Goal: Transaction & Acquisition: Purchase product/service

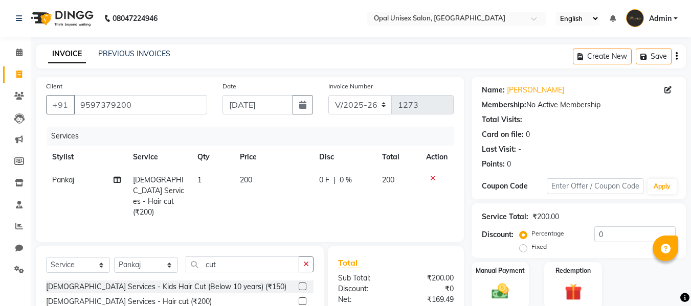
select select "8653"
select select "service"
select select "86884"
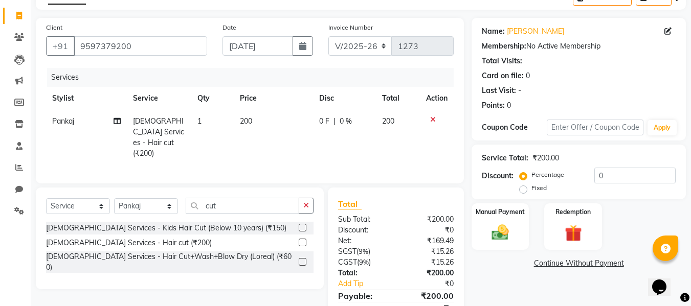
scroll to position [103, 0]
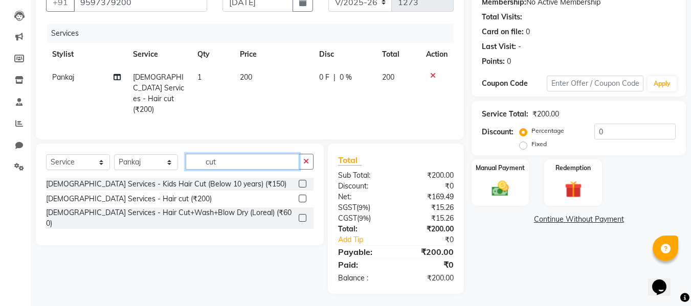
click at [244, 161] on input "cut" at bounding box center [243, 162] width 114 height 16
type input "c"
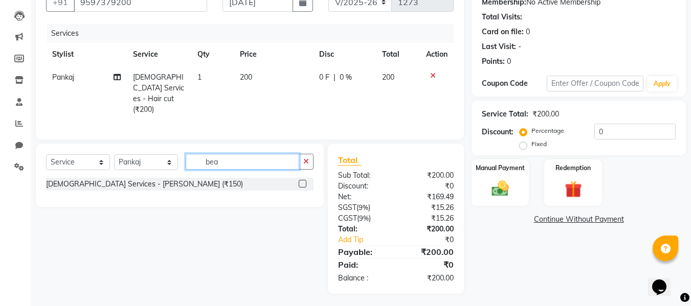
type input "bea"
click at [304, 182] on label at bounding box center [303, 184] width 8 height 8
click at [304, 182] on input "checkbox" at bounding box center [302, 184] width 7 height 7
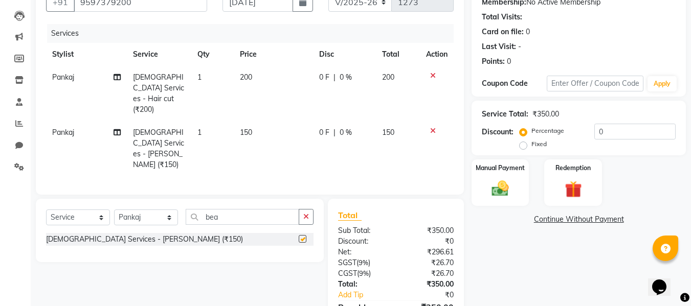
checkbox input "false"
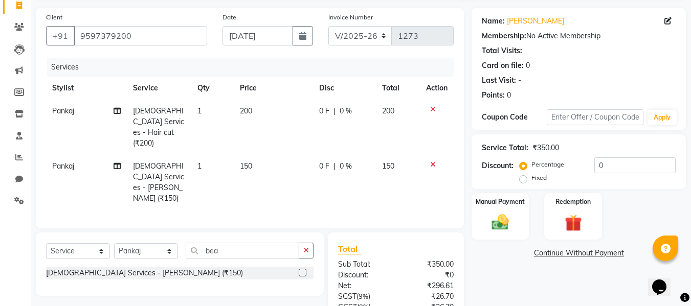
scroll to position [69, 0]
click at [265, 107] on td "200" at bounding box center [273, 127] width 79 height 55
select select "86884"
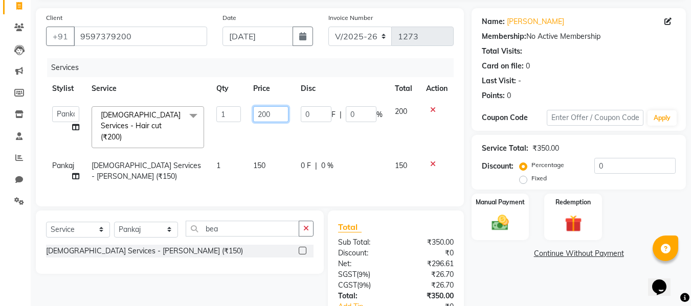
click at [278, 114] on input "200" at bounding box center [270, 114] width 35 height 16
type input "2"
type input "300"
click at [307, 128] on tr "[PERSON_NAME] [PERSON_NAME] [PERSON_NAME] [DEMOGRAPHIC_DATA] Services - Hair cu…" at bounding box center [250, 127] width 408 height 54
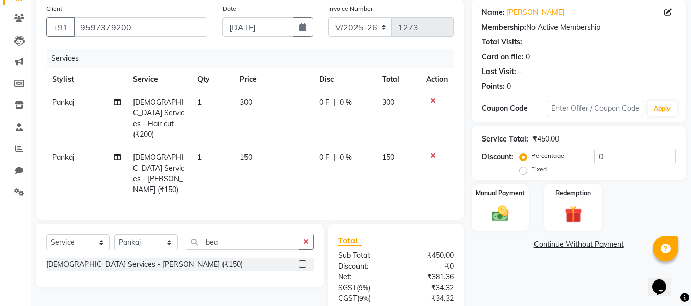
scroll to position [126, 0]
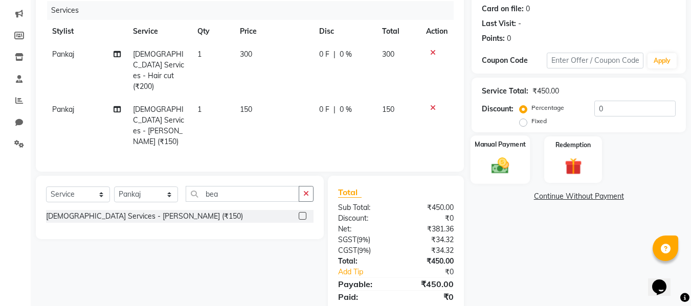
click at [491, 166] on img at bounding box center [500, 165] width 29 height 20
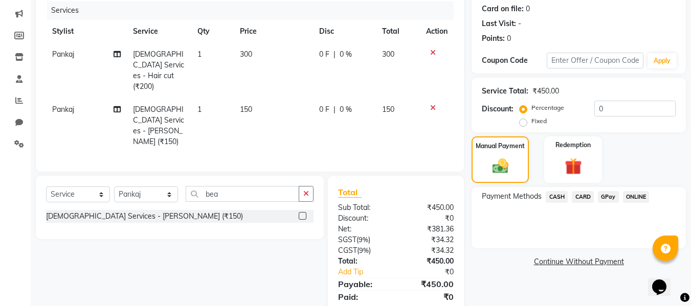
click at [607, 197] on span "GPay" at bounding box center [608, 197] width 21 height 12
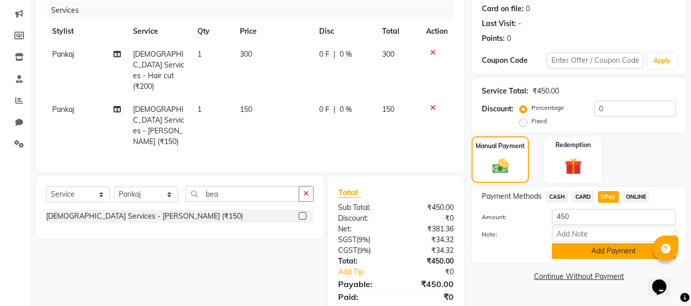
click at [619, 249] on button "Add Payment" at bounding box center [614, 251] width 124 height 16
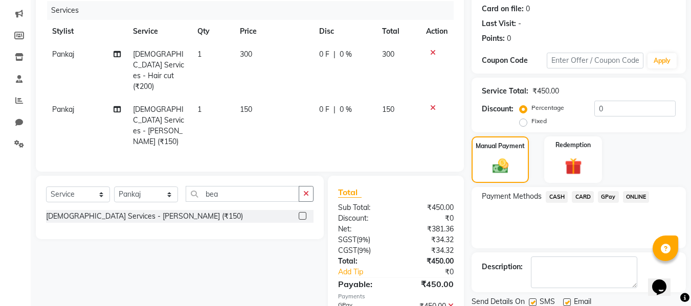
scroll to position [162, 0]
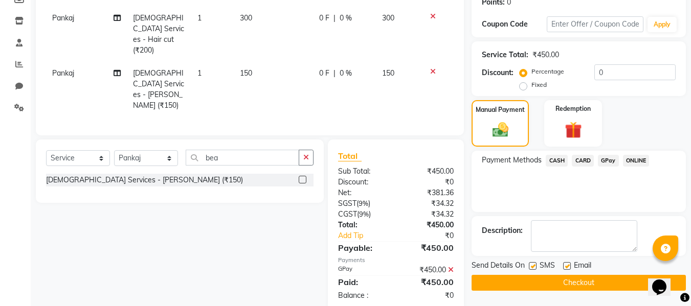
click at [577, 286] on button "Checkout" at bounding box center [579, 283] width 214 height 16
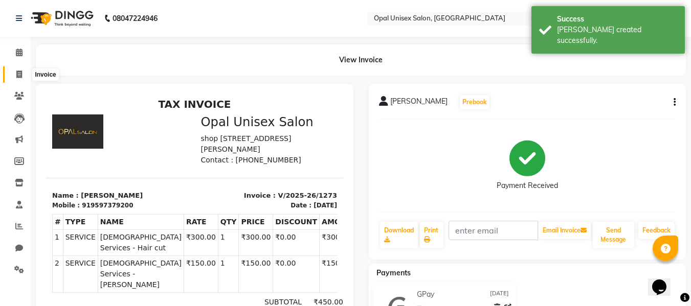
click at [23, 75] on span at bounding box center [19, 75] width 18 height 12
select select "service"
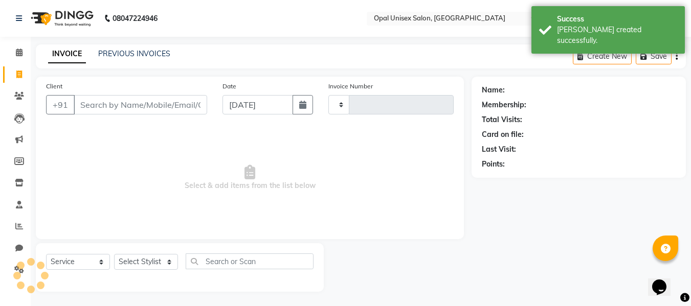
scroll to position [1, 0]
select select "8653"
type input "1274"
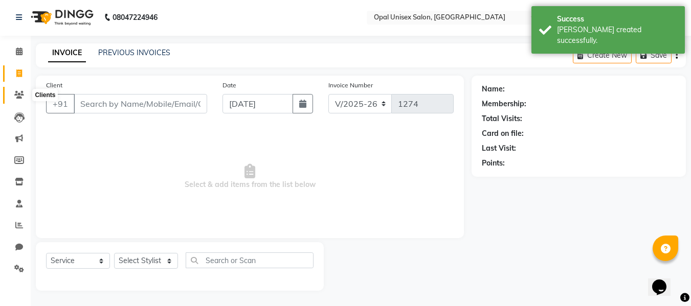
click at [15, 97] on icon at bounding box center [19, 95] width 10 height 8
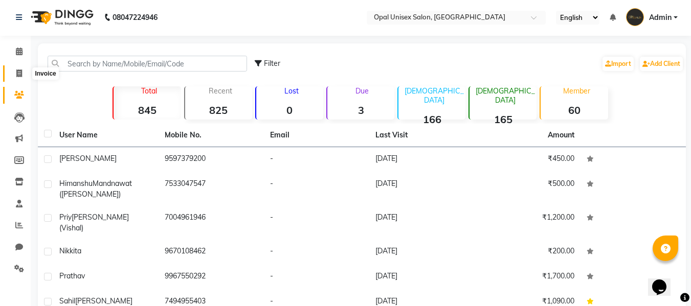
click at [21, 71] on icon at bounding box center [19, 74] width 6 height 8
select select "service"
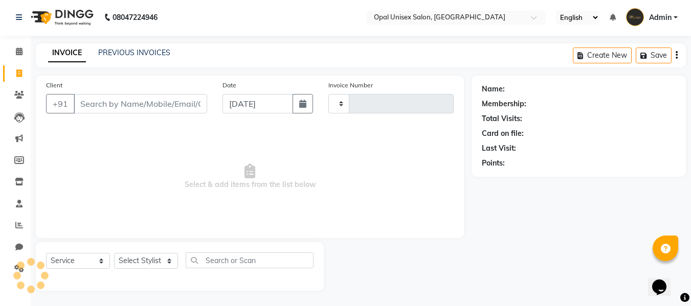
type input "1274"
select select "8653"
